Goal: Transaction & Acquisition: Purchase product/service

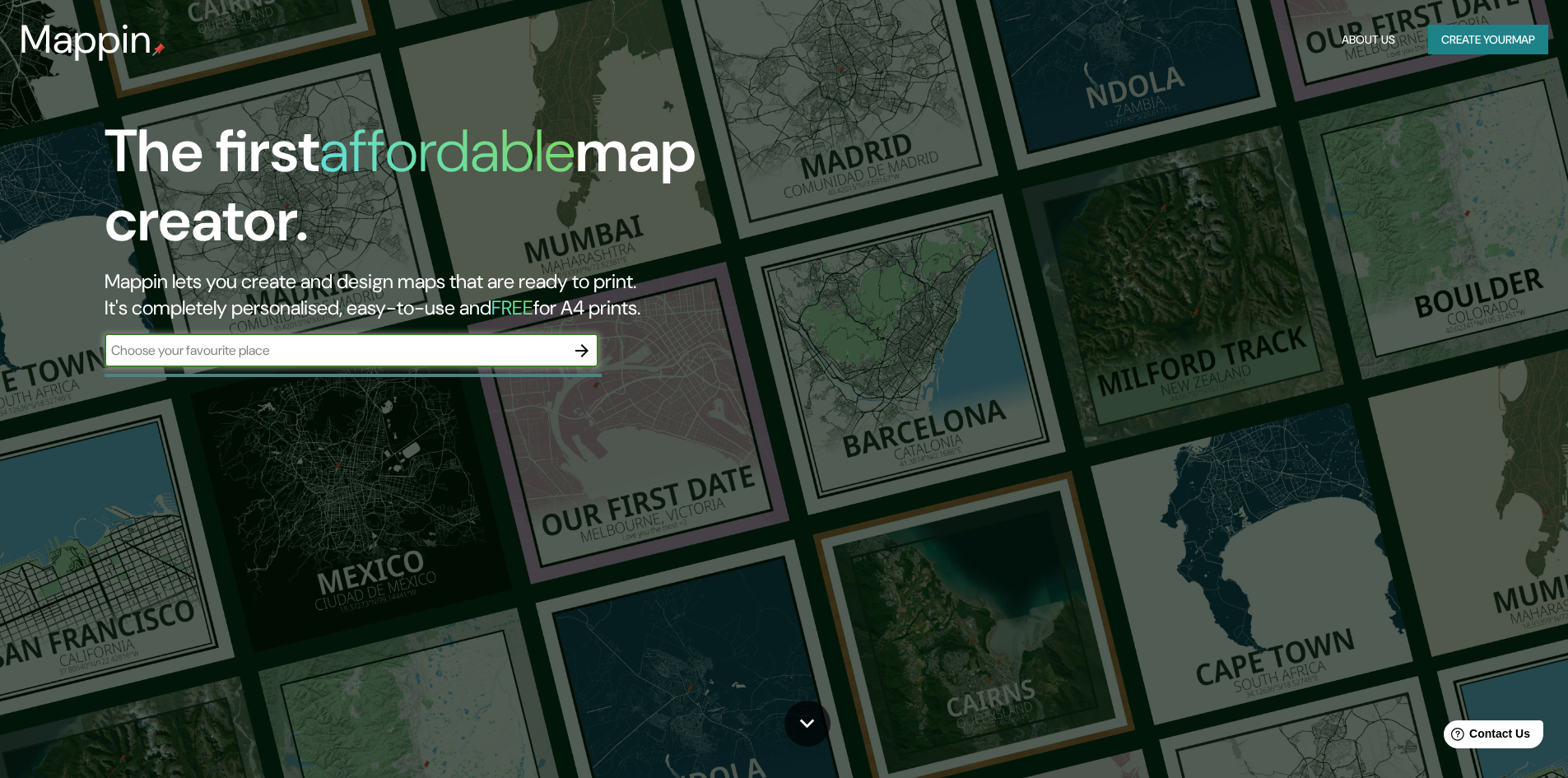
click at [267, 347] on input "text" at bounding box center [335, 350] width 461 height 19
type input "BUCARAMANGA"
click at [576, 347] on icon "button" at bounding box center [582, 351] width 20 height 20
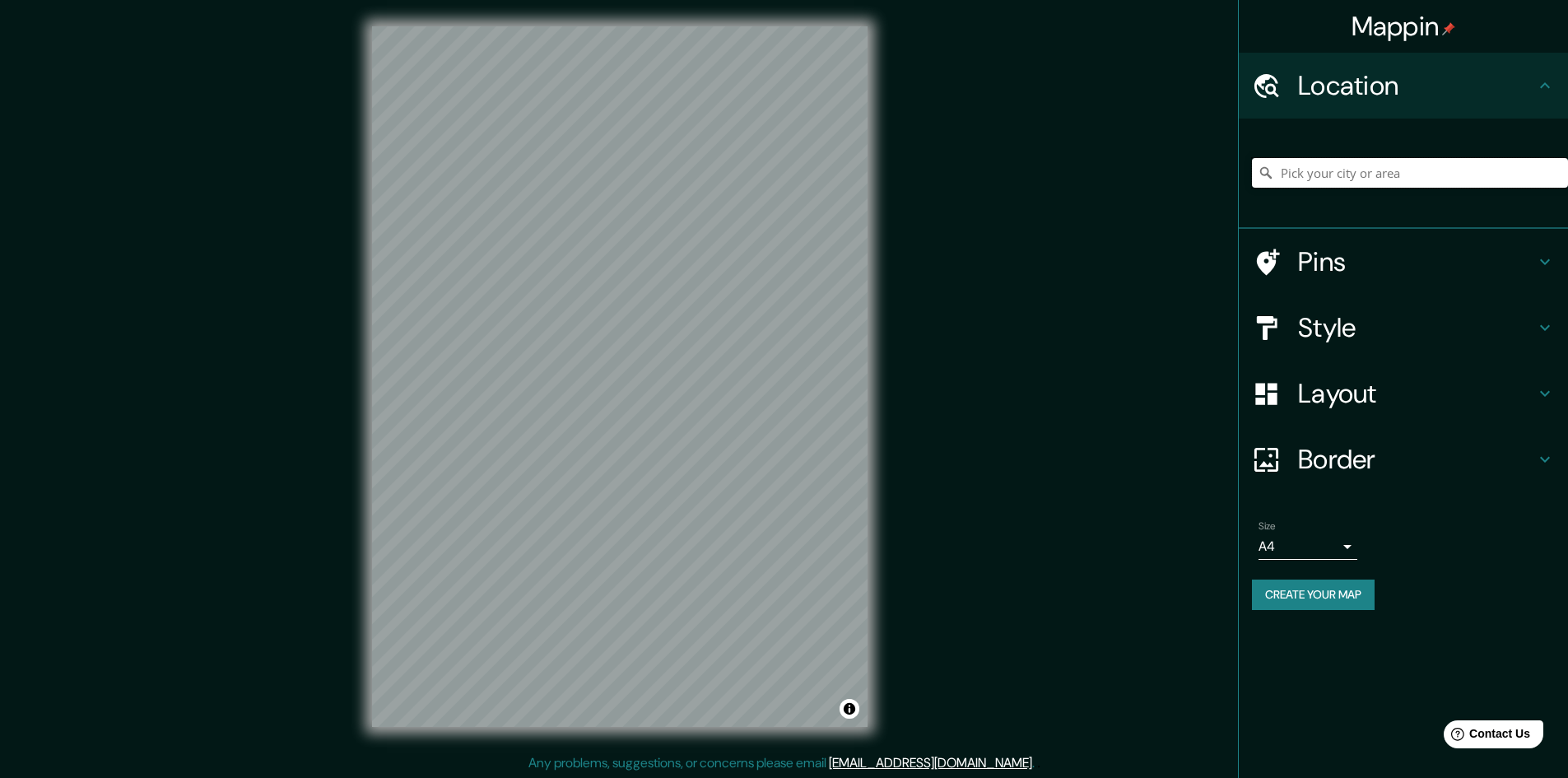
click at [1341, 177] on input "Pick your city or area" at bounding box center [1410, 172] width 317 height 30
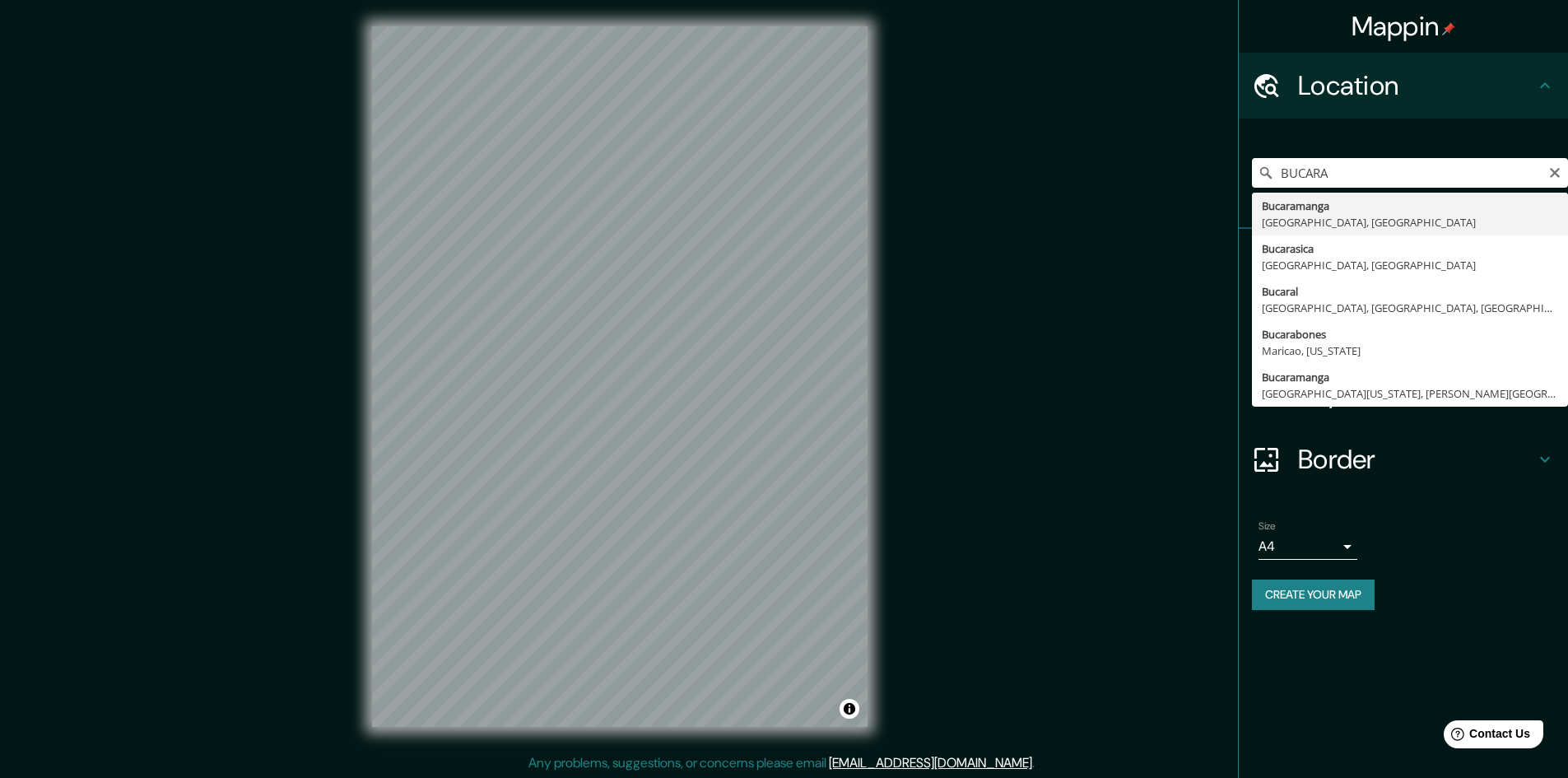
type input "Bucaramanga, Santander, Colombia"
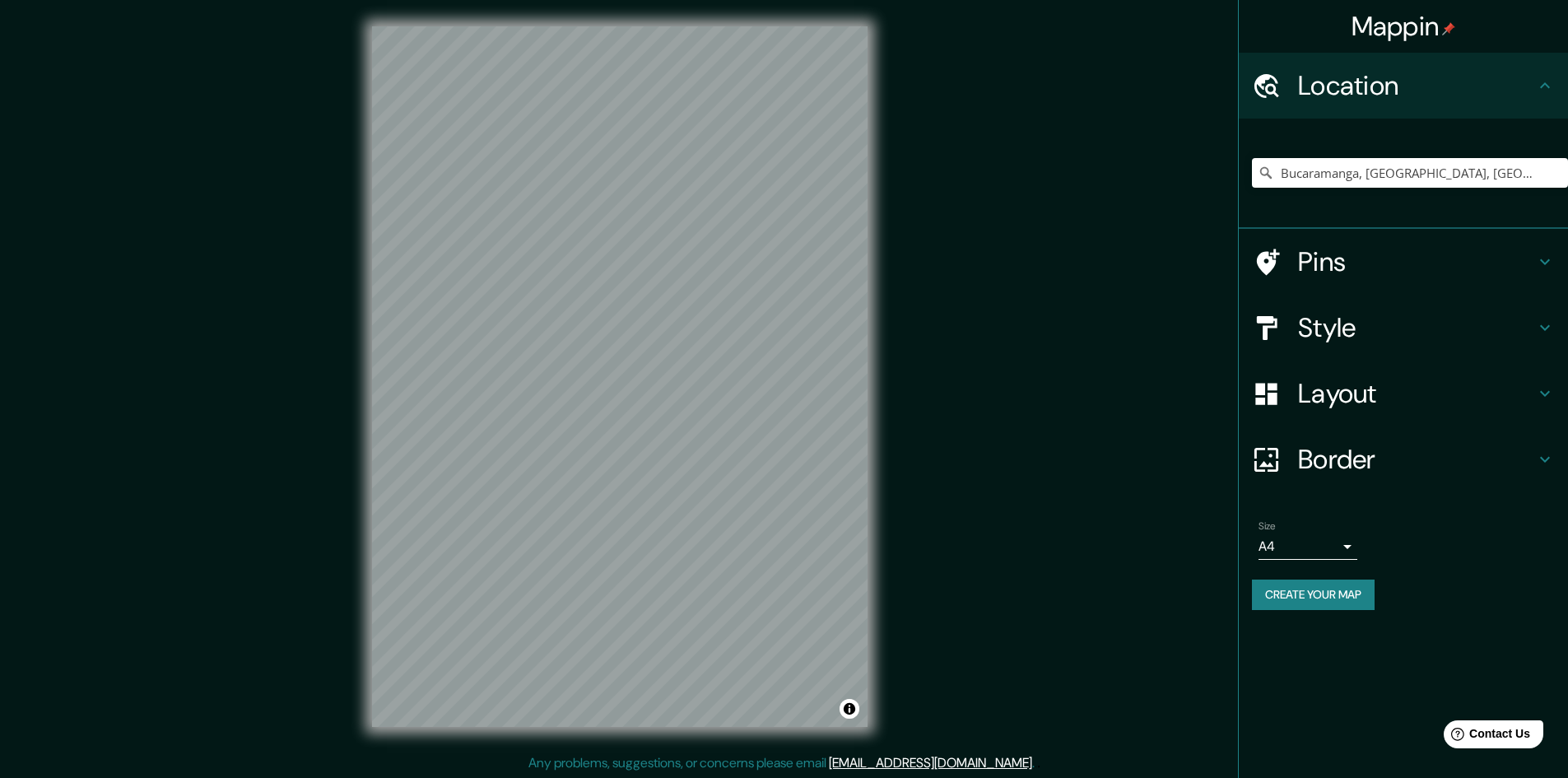
click at [1075, 235] on div "Mappin Location Bucaramanga, Santander, Colombia Bucaramanga Santander, Colombi…" at bounding box center [784, 390] width 1568 height 780
click at [1339, 320] on h4 "Style" at bounding box center [1416, 327] width 237 height 33
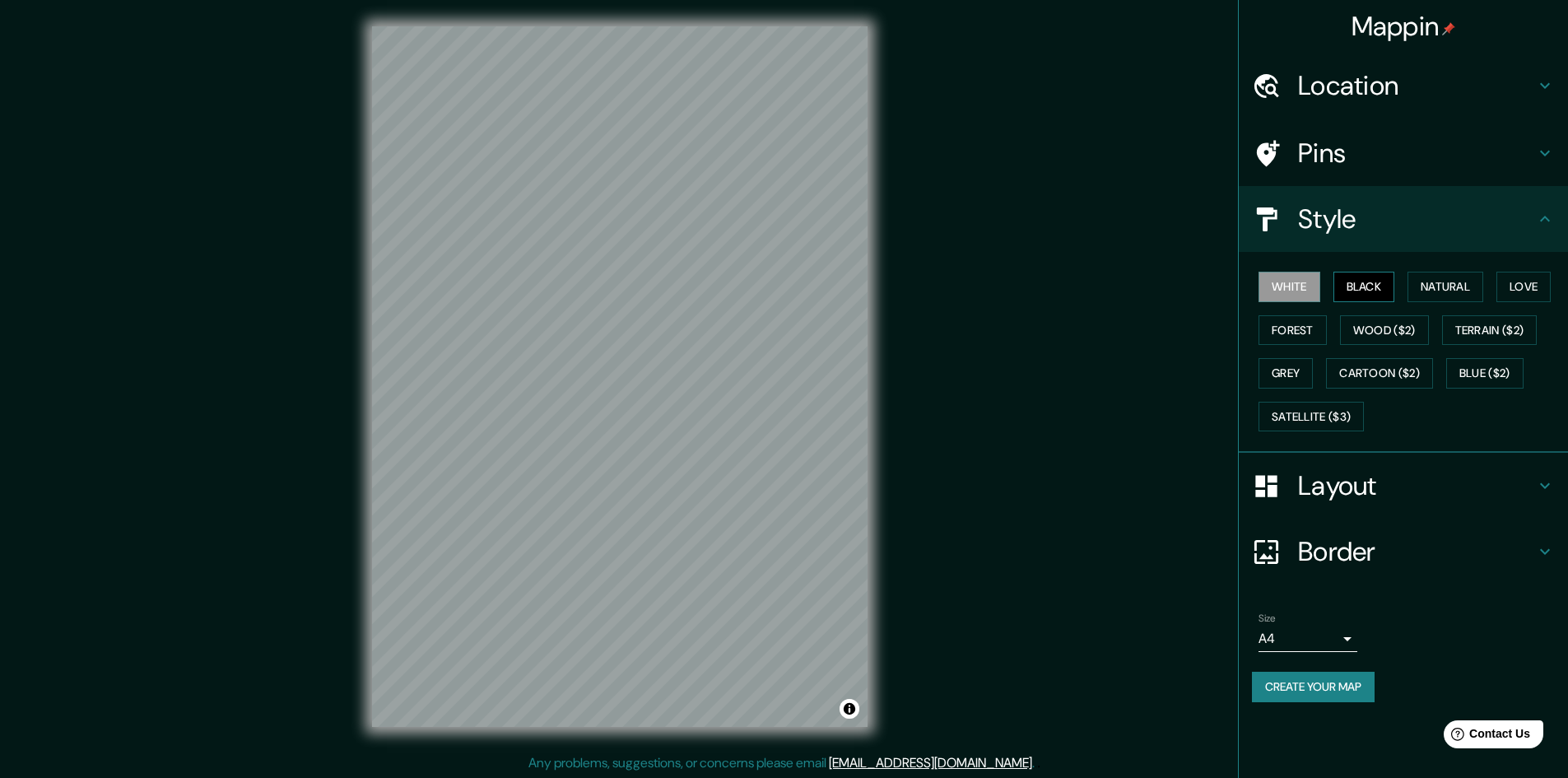
click at [1380, 286] on button "Black" at bounding box center [1365, 287] width 62 height 31
click at [1448, 298] on button "Natural" at bounding box center [1446, 287] width 76 height 31
click at [1533, 284] on button "Love" at bounding box center [1524, 287] width 54 height 31
click at [1300, 409] on button "Satellite ($3)" at bounding box center [1311, 417] width 105 height 31
click at [1501, 367] on button "Blue ($2)" at bounding box center [1485, 374] width 77 height 31
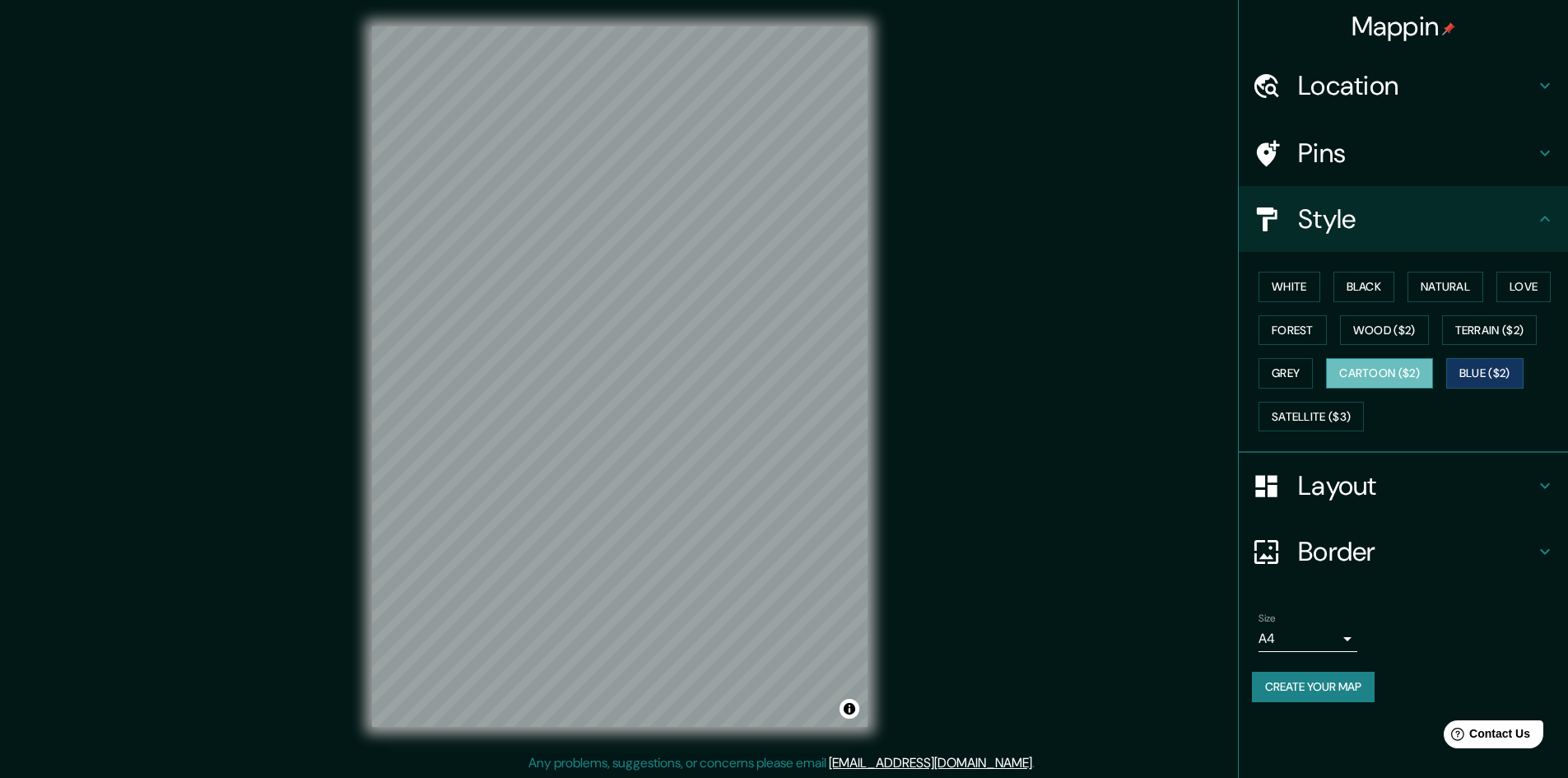
click at [1417, 368] on button "Cartoon ($2)" at bounding box center [1379, 374] width 107 height 31
click at [1289, 368] on button "Grey" at bounding box center [1286, 374] width 54 height 31
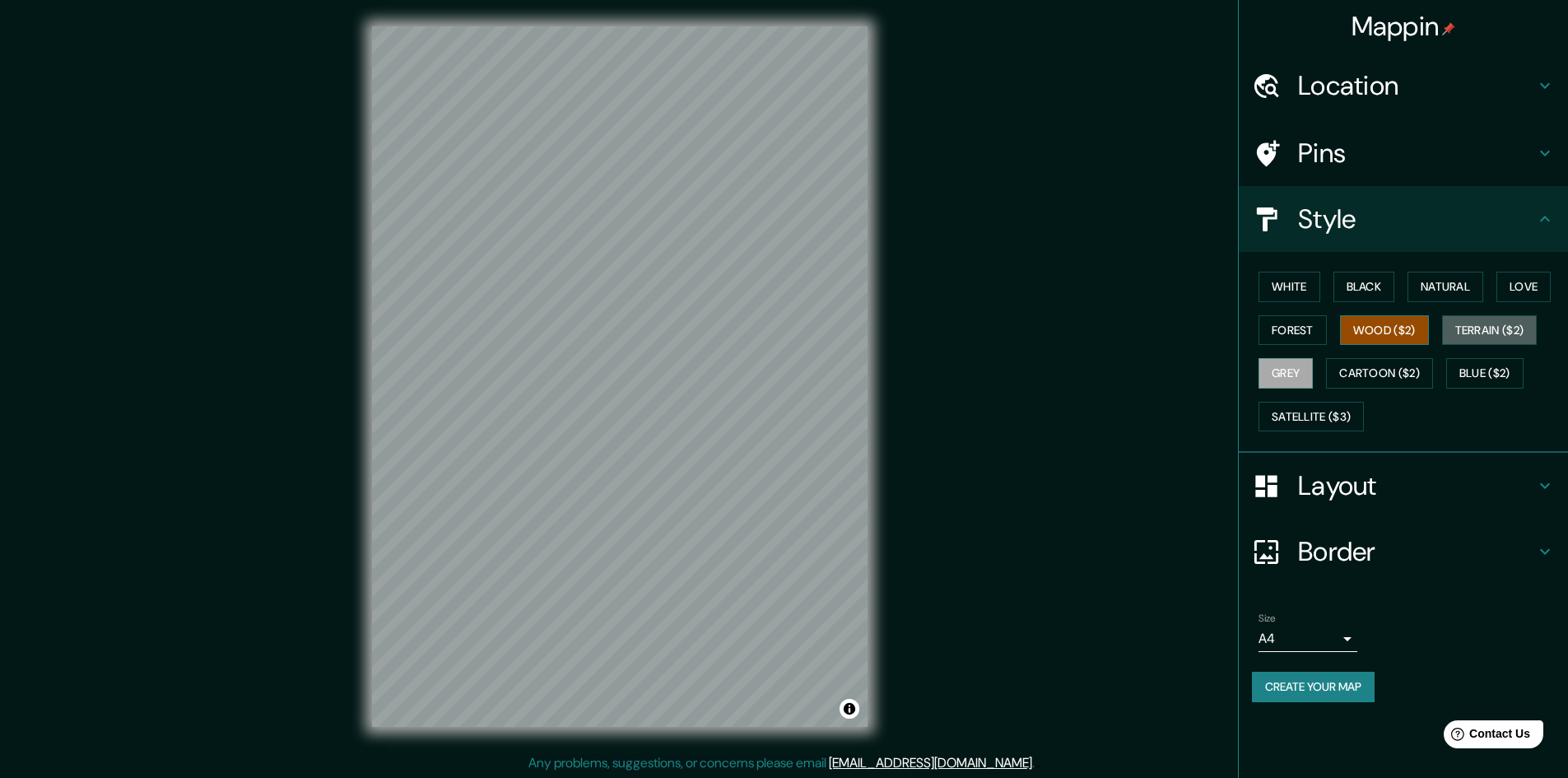
drag, startPoint x: 1481, startPoint y: 335, endPoint x: 1403, endPoint y: 338, distance: 78.1
click at [1480, 335] on button "Terrain ($2)" at bounding box center [1489, 331] width 95 height 31
click at [1379, 339] on button "Wood ($2)" at bounding box center [1385, 331] width 89 height 31
click at [1257, 333] on div "White Black Natural Love Forest Wood ($2) Terrain ($2) Grey Cartoon ($2) Blue (…" at bounding box center [1410, 351] width 317 height 173
click at [1265, 332] on button "Forest" at bounding box center [1292, 331] width 68 height 31
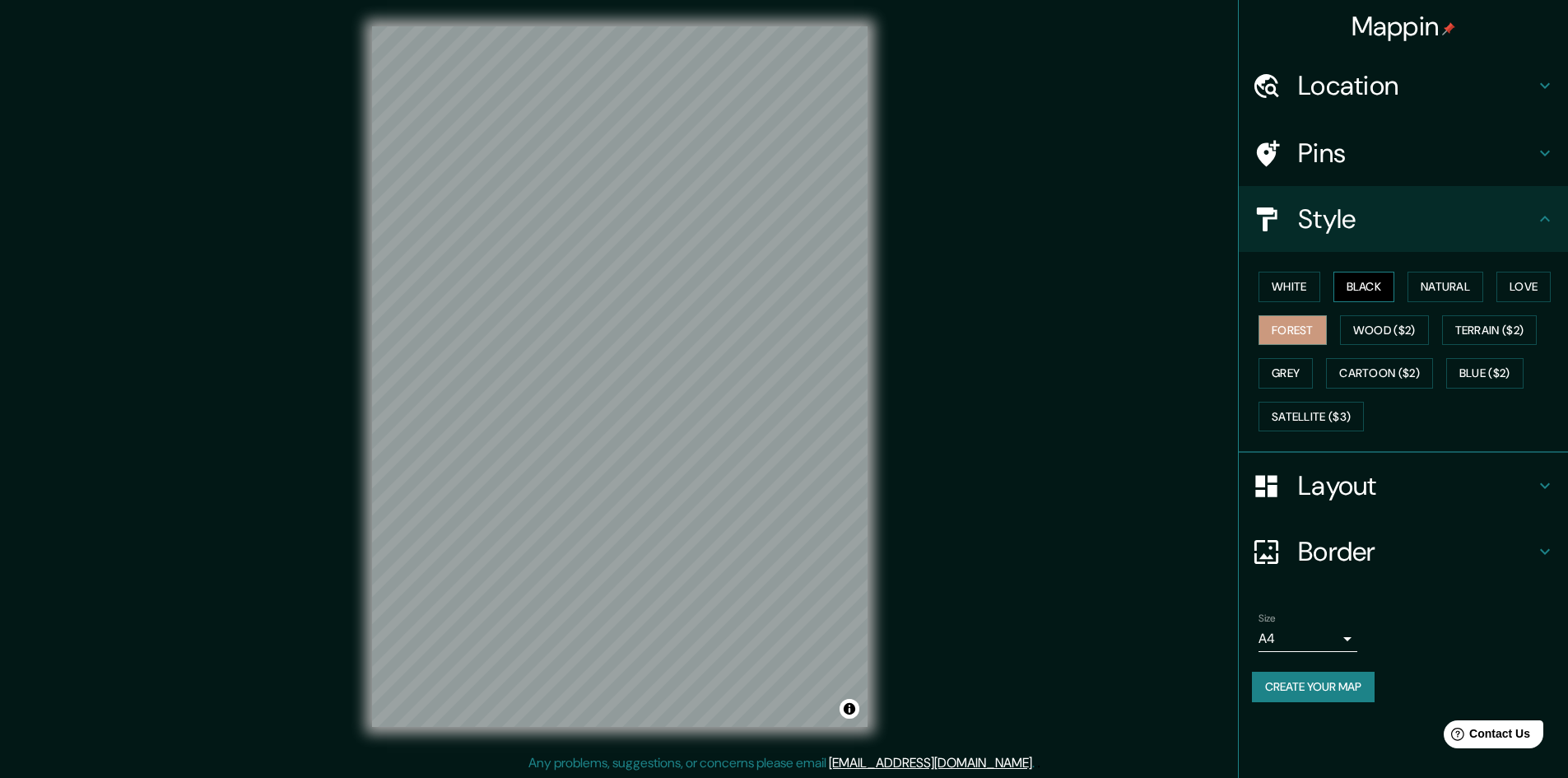
click at [1378, 285] on button "Black" at bounding box center [1365, 287] width 62 height 31
click at [1325, 679] on button "Create your map" at bounding box center [1313, 687] width 122 height 31
click at [1030, 453] on div "Mappin Location Bucaramanga, Santander, Colombia Bucaramanga Santander, Colombi…" at bounding box center [784, 390] width 1568 height 780
click at [1057, 190] on div "Mappin Location Bucaramanga, Santander, Colombia Bucaramanga Santander, Colombi…" at bounding box center [784, 390] width 1568 height 780
click at [1281, 280] on button "White" at bounding box center [1290, 287] width 62 height 31
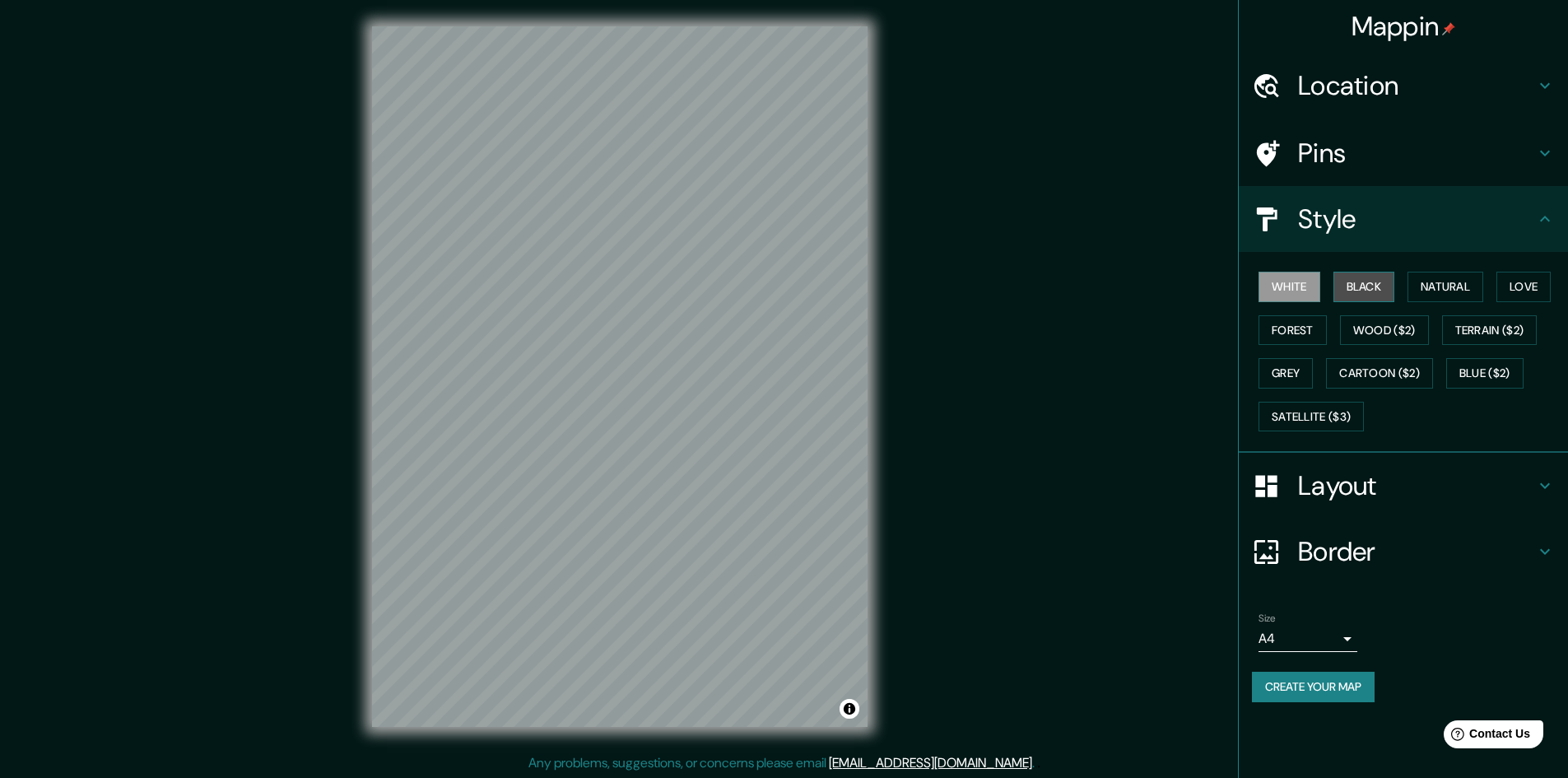
click at [1359, 288] on button "Black" at bounding box center [1365, 287] width 62 height 31
click at [1315, 680] on button "Create your map" at bounding box center [1313, 687] width 122 height 31
click at [1052, 451] on div "Mappin Location Bucaramanga, Santander, Colombia Bucaramanga Santander, Colombi…" at bounding box center [784, 390] width 1568 height 780
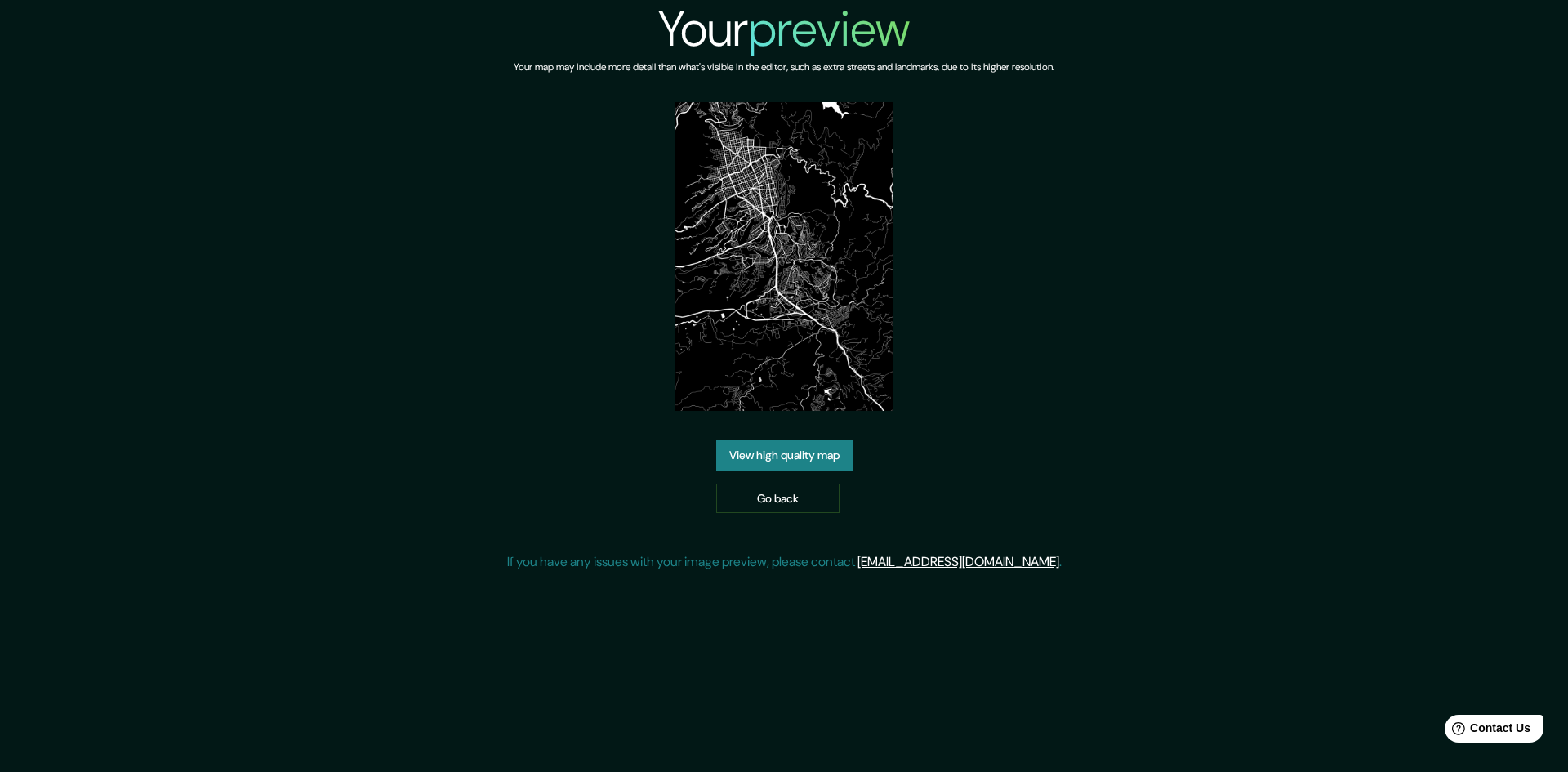
click at [801, 453] on link "View high quality map" at bounding box center [784, 455] width 137 height 31
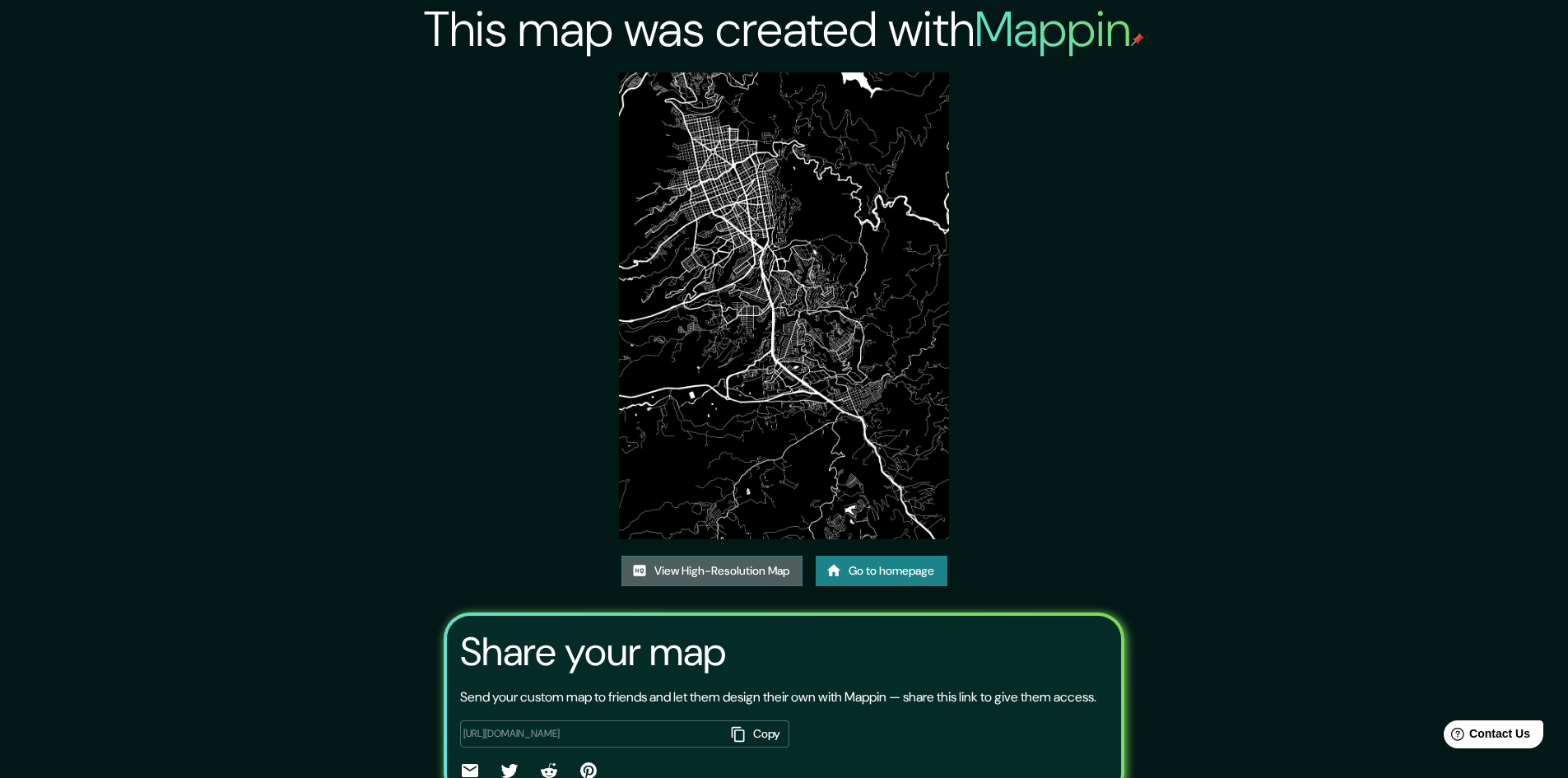
click at [742, 568] on link "View High-Resolution Map" at bounding box center [712, 571] width 181 height 31
click at [868, 572] on link "Go to homepage" at bounding box center [881, 571] width 131 height 31
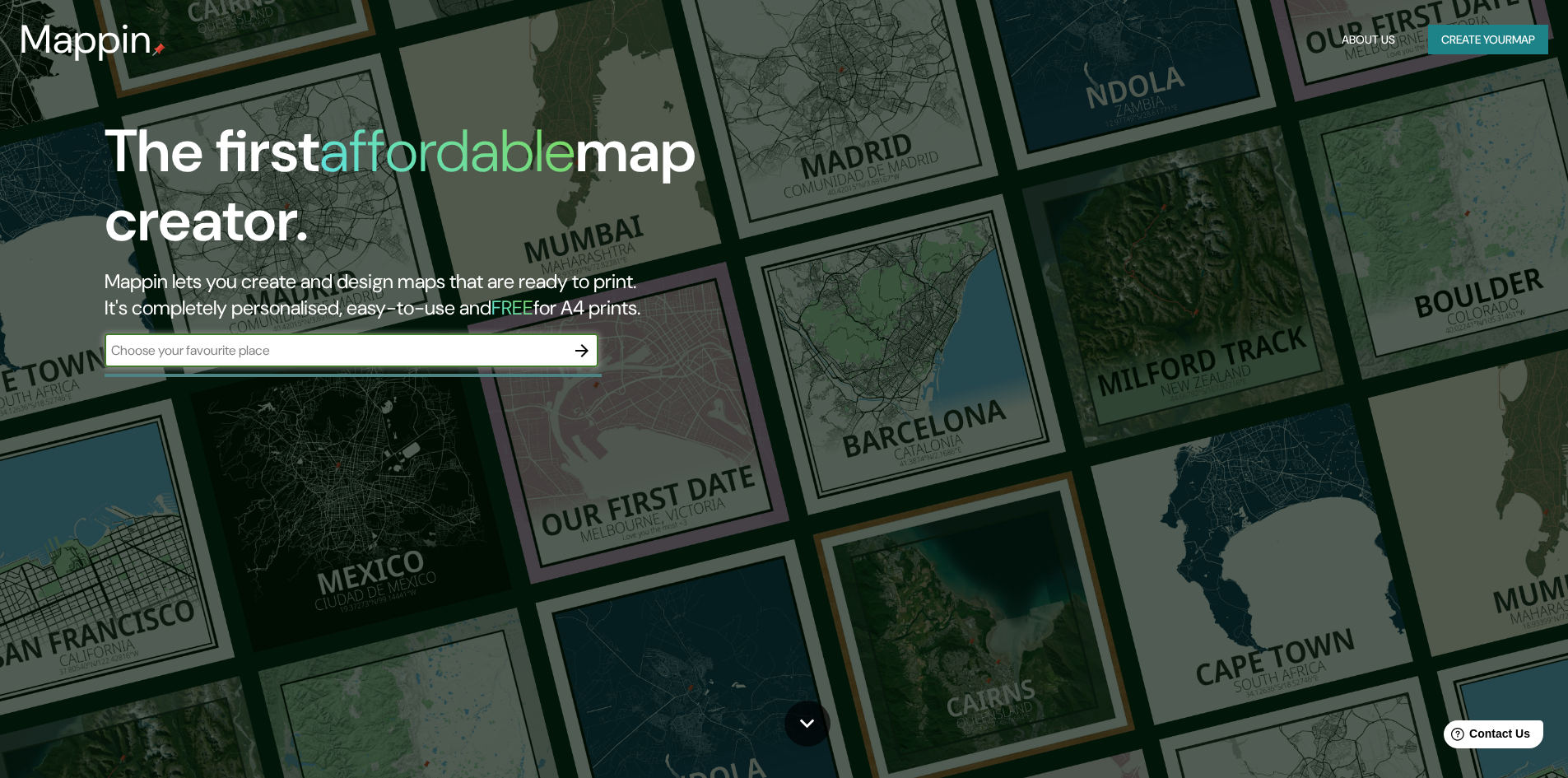
click at [426, 351] on input "text" at bounding box center [335, 350] width 461 height 19
type input "EL [PERSON_NAME]"
click at [579, 353] on icon "button" at bounding box center [582, 351] width 20 height 20
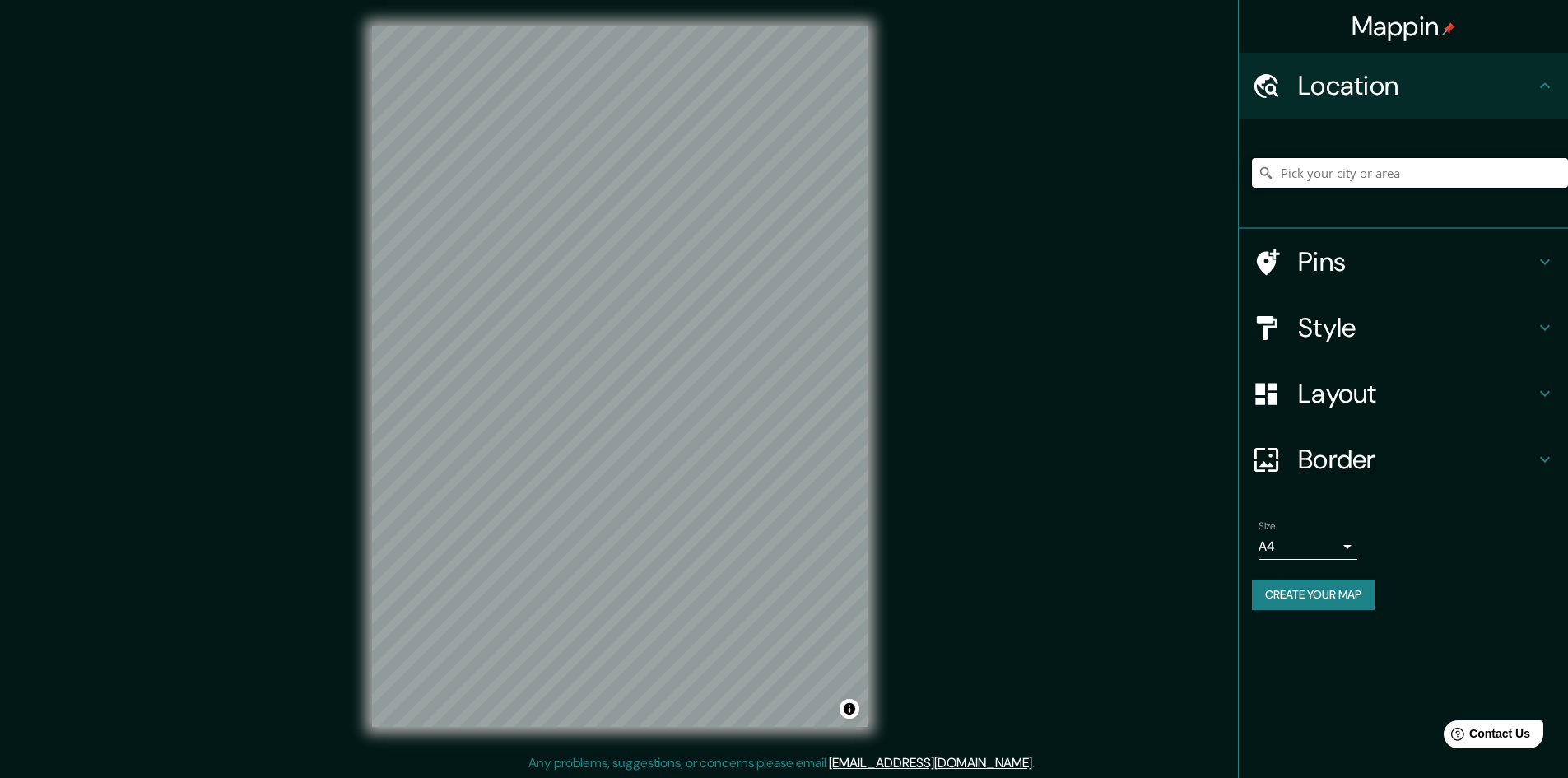
click at [1374, 173] on input "Pick your city or area" at bounding box center [1410, 172] width 317 height 30
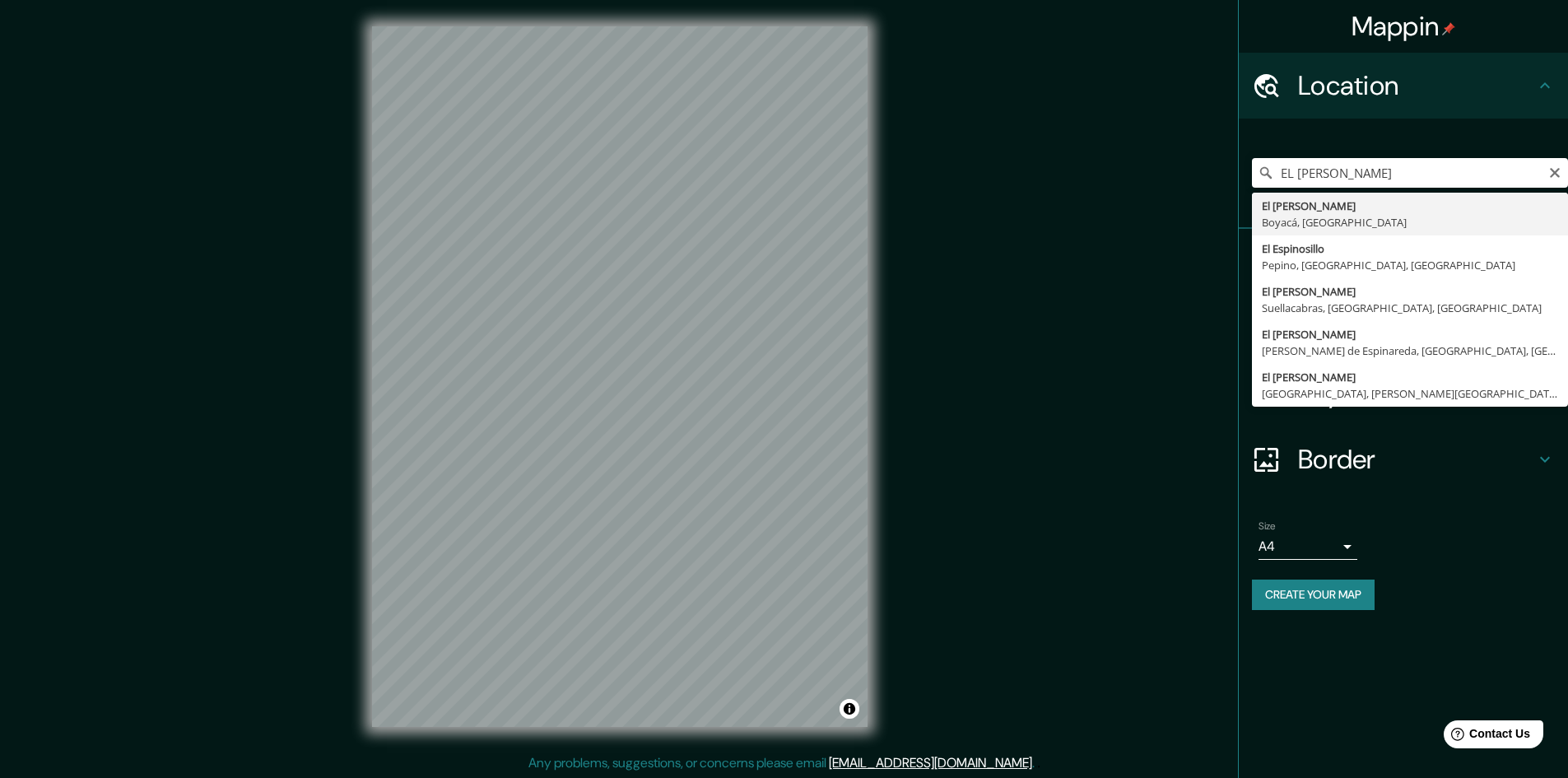
type input "El [PERSON_NAME], [GEOGRAPHIC_DATA], [GEOGRAPHIC_DATA]"
